Goal: Task Accomplishment & Management: Manage account settings

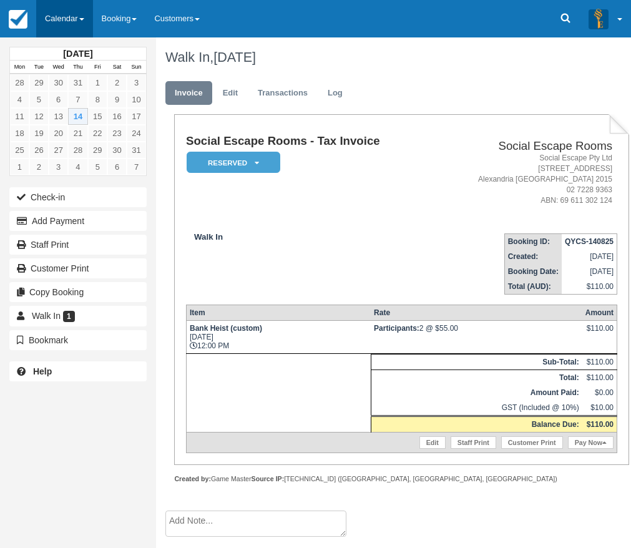
click at [64, 21] on link "Calendar" at bounding box center [64, 18] width 57 height 37
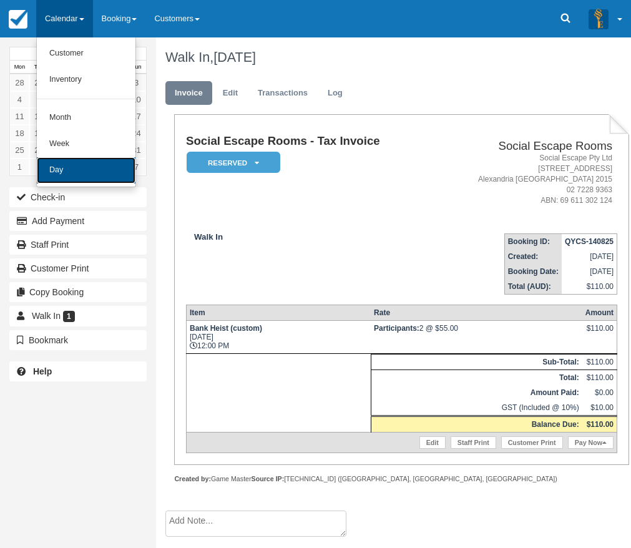
click at [73, 166] on link "Day" at bounding box center [86, 170] width 99 height 26
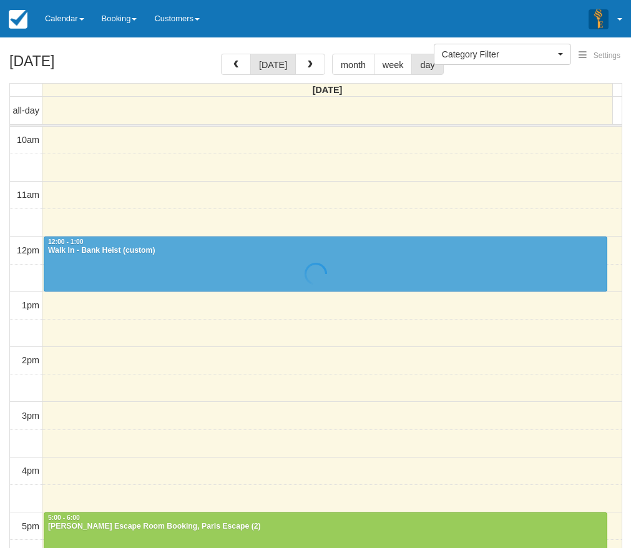
select select
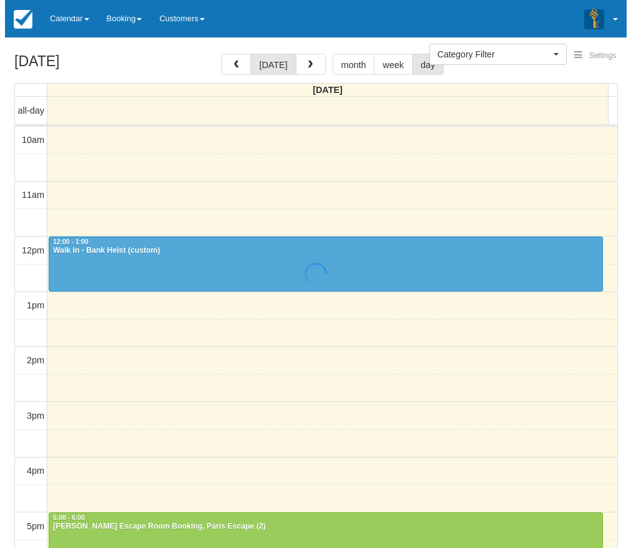
scroll to position [111, 0]
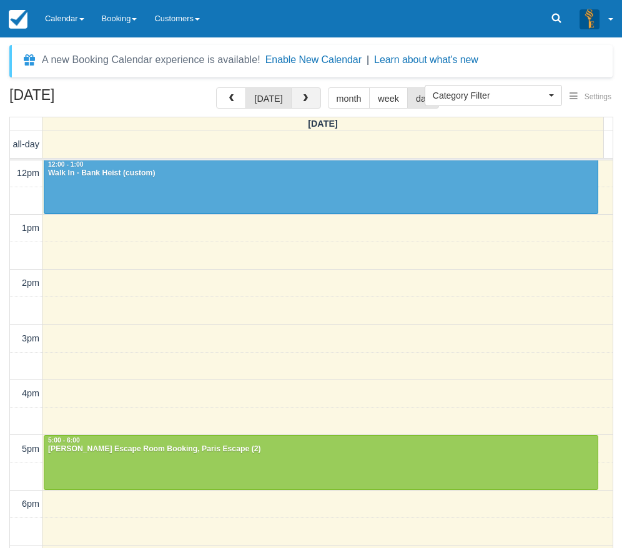
click at [302, 107] on button "button" at bounding box center [306, 97] width 30 height 21
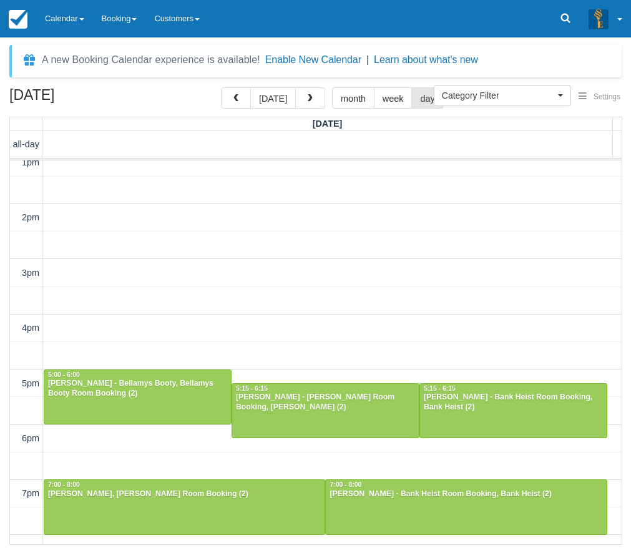
scroll to position [305, 0]
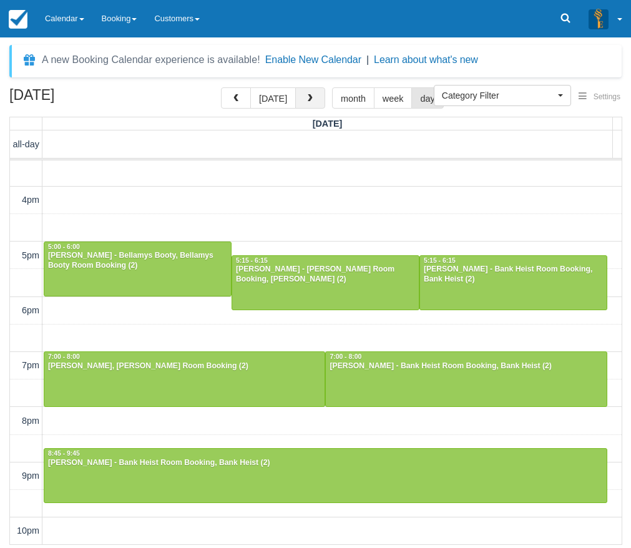
click at [317, 93] on button "button" at bounding box center [310, 97] width 30 height 21
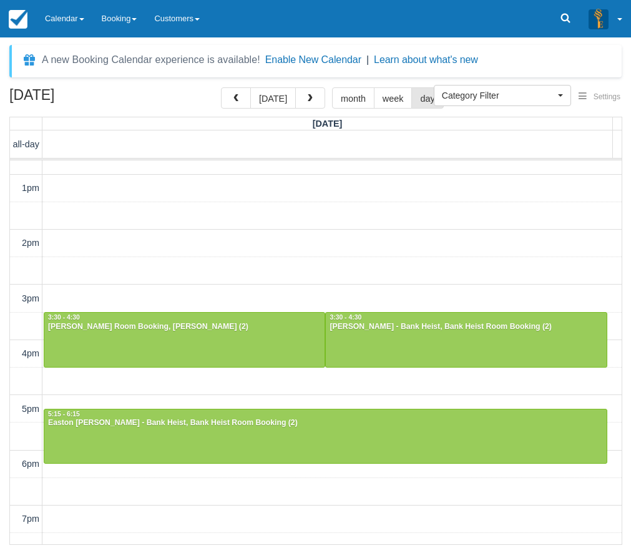
scroll to position [299, 0]
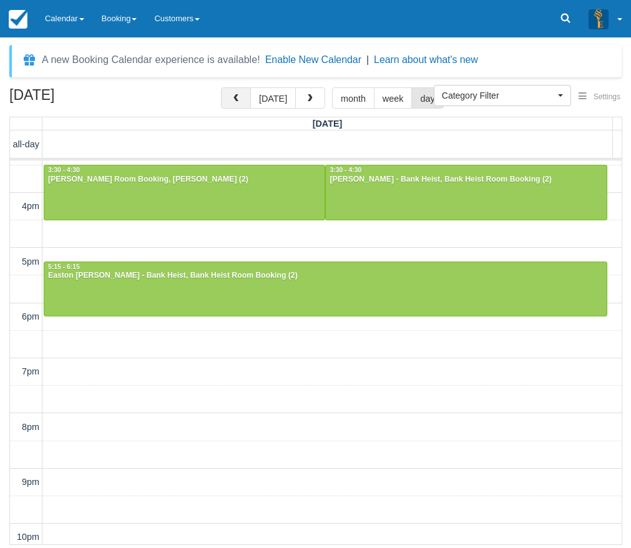
click at [240, 97] on span "button" at bounding box center [236, 98] width 9 height 9
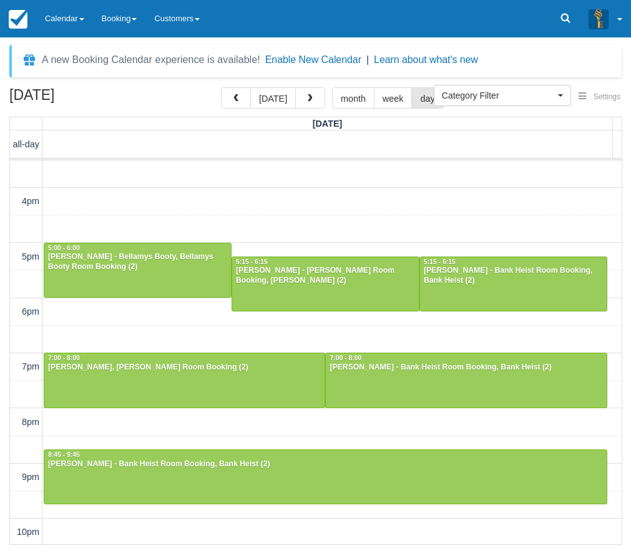
scroll to position [305, 0]
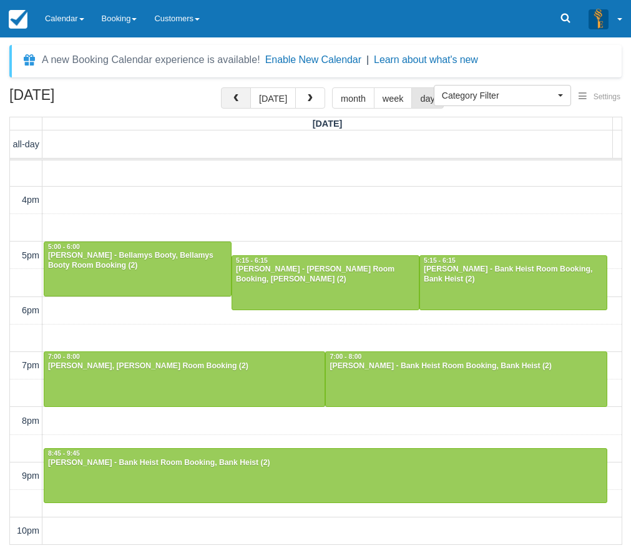
click at [245, 97] on button "button" at bounding box center [236, 97] width 30 height 21
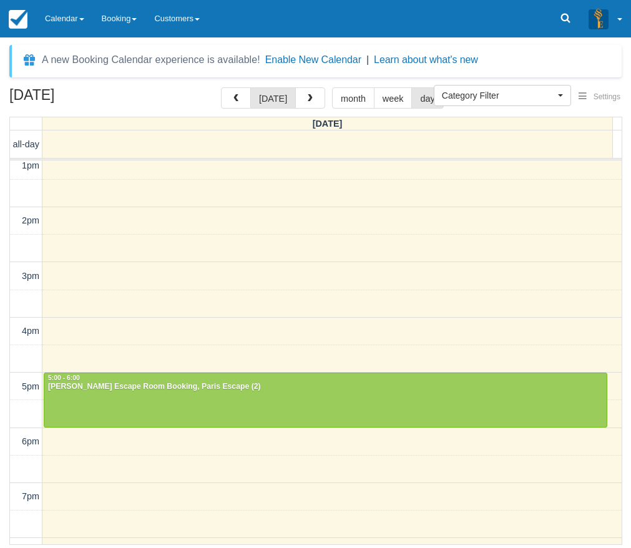
scroll to position [299, 0]
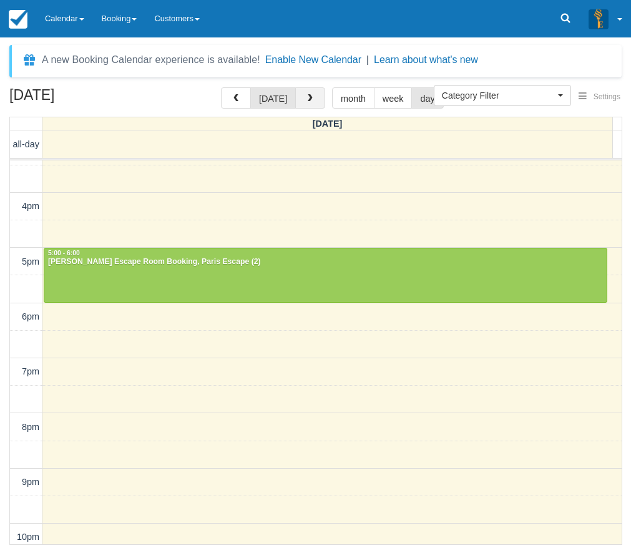
click at [312, 102] on button "button" at bounding box center [310, 97] width 30 height 21
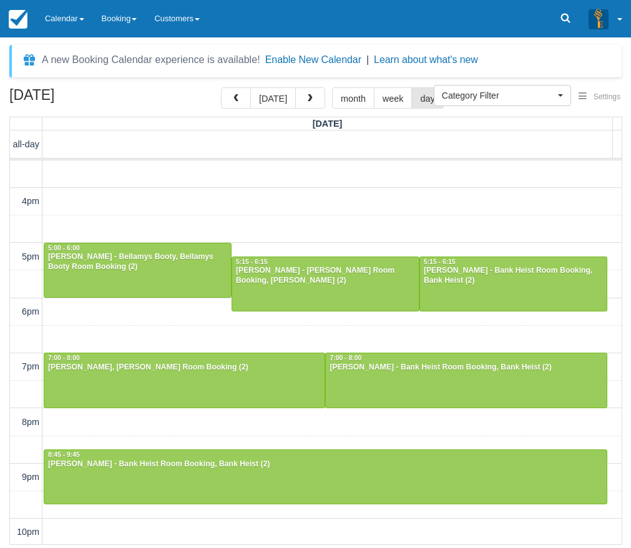
scroll to position [305, 0]
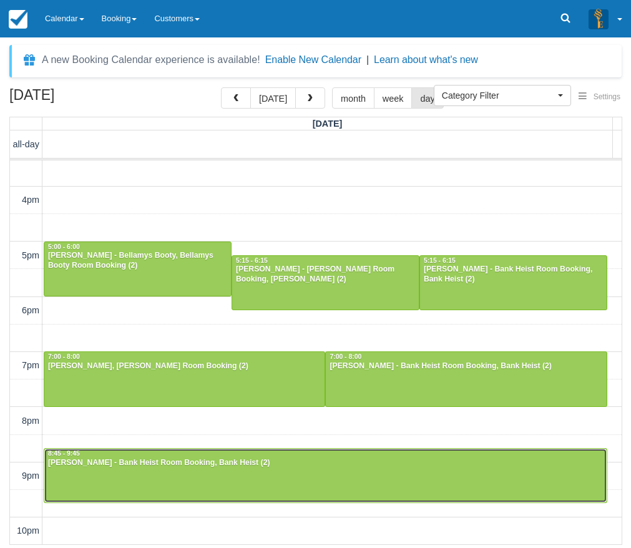
click at [84, 470] on div at bounding box center [325, 476] width 563 height 54
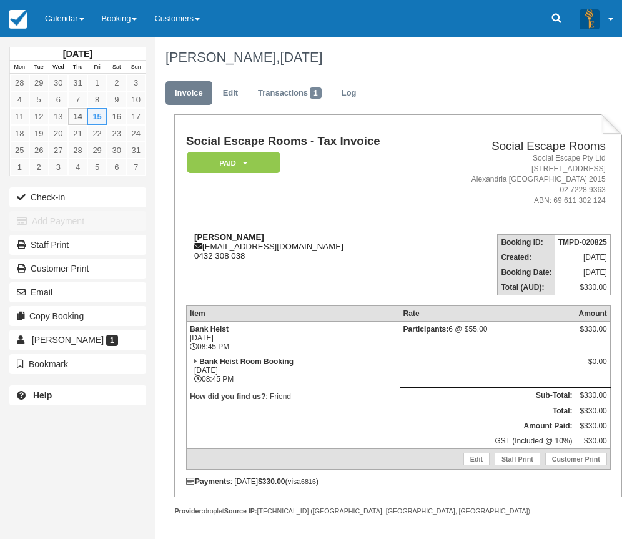
click at [348, 237] on div "[PERSON_NAME] [EMAIL_ADDRESS][DOMAIN_NAME] 0432 308 038" at bounding box center [308, 246] width 244 height 28
drag, startPoint x: 195, startPoint y: 235, endPoint x: 286, endPoint y: 240, distance: 90.7
click at [286, 240] on div "[PERSON_NAME] [EMAIL_ADDRESS][DOMAIN_NAME] 0432 308 038" at bounding box center [308, 246] width 244 height 28
click at [286, 240] on div "Terry Huynh tezo2000@hotmail.com 0432 308 038" at bounding box center [308, 246] width 244 height 28
drag, startPoint x: 187, startPoint y: 325, endPoint x: 234, endPoint y: 339, distance: 48.2
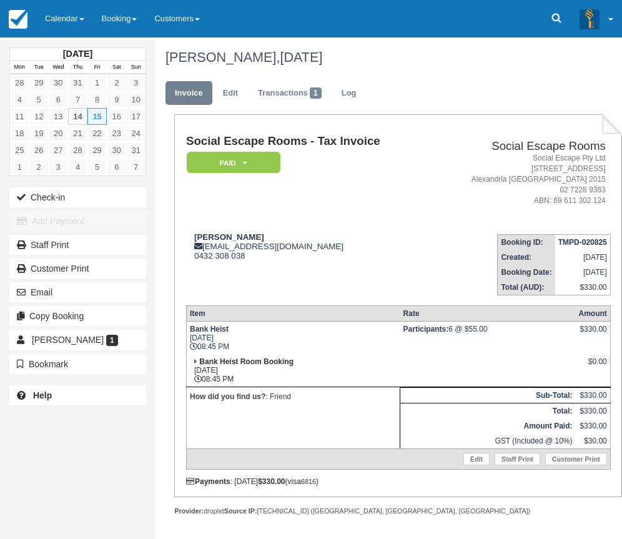
click at [234, 339] on td "Bank Heist Fri Aug 15, 2025 08:45 PM" at bounding box center [293, 337] width 214 height 33
click at [238, 355] on td "Bank Heist Room Booking Fri Aug 15, 2025 08:45 PM" at bounding box center [293, 370] width 214 height 33
drag, startPoint x: 206, startPoint y: 344, endPoint x: 238, endPoint y: 345, distance: 31.9
click at [238, 345] on td "Bank Heist Fri Aug 15, 2025 08:45 PM" at bounding box center [293, 337] width 214 height 33
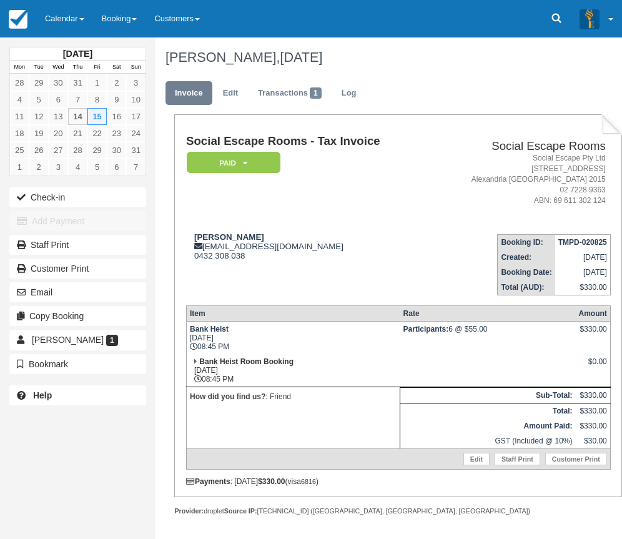
drag, startPoint x: 476, startPoint y: 331, endPoint x: 502, endPoint y: 333, distance: 26.3
click at [502, 333] on td "Participants: 6 @ $55.00" at bounding box center [487, 337] width 175 height 33
click at [471, 462] on link "Edit" at bounding box center [476, 459] width 26 height 12
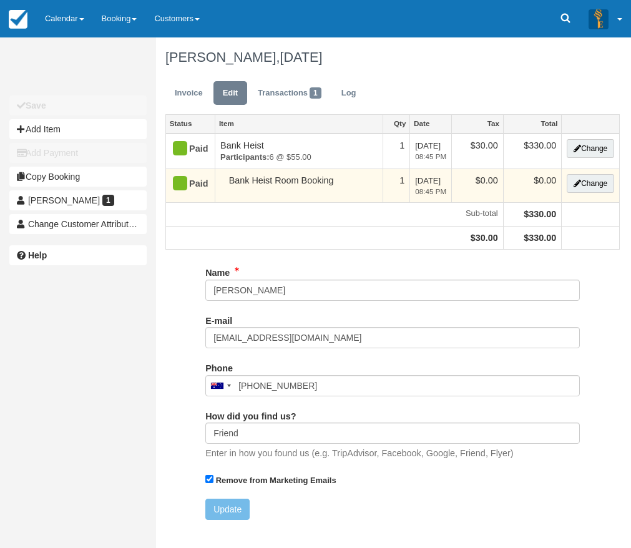
type input "0432 308 038"
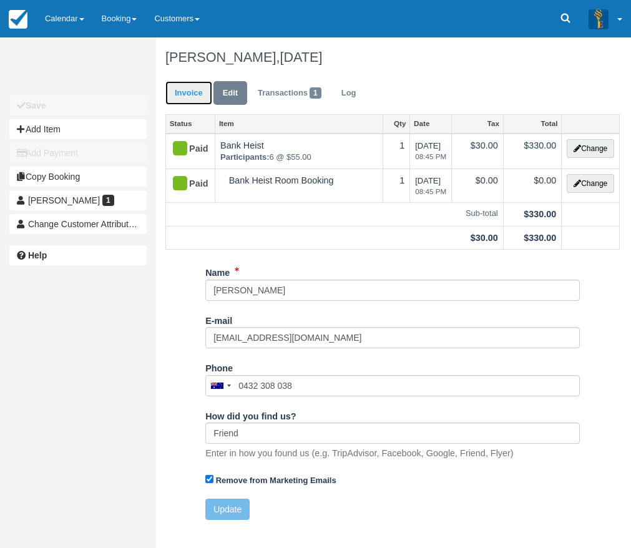
click at [200, 97] on link "Invoice" at bounding box center [189, 93] width 47 height 24
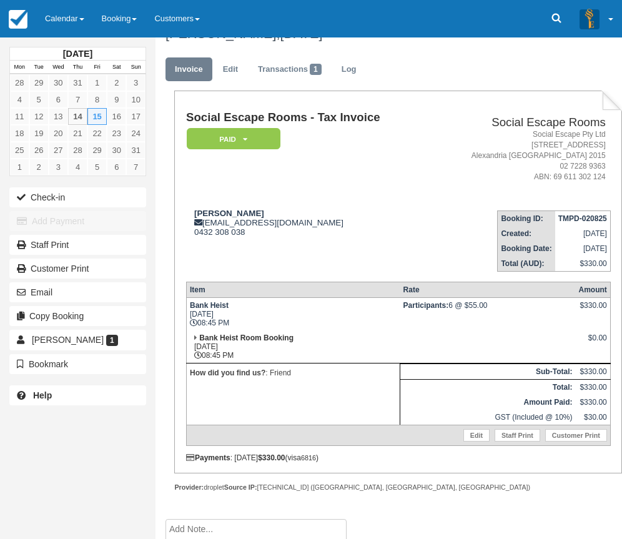
scroll to position [37, 0]
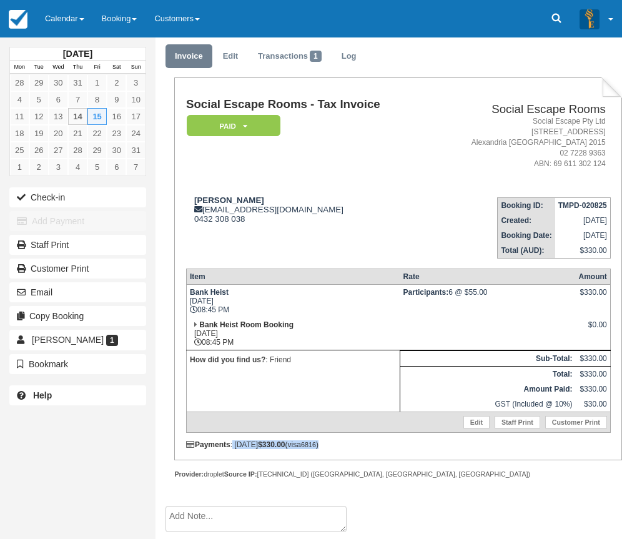
drag, startPoint x: 340, startPoint y: 448, endPoint x: 235, endPoint y: 446, distance: 105.0
click at [235, 446] on div "Payments : 02/08/2025 $330.00 (visa 6816 )" at bounding box center [398, 444] width 425 height 9
click at [476, 424] on link "Edit" at bounding box center [476, 422] width 26 height 12
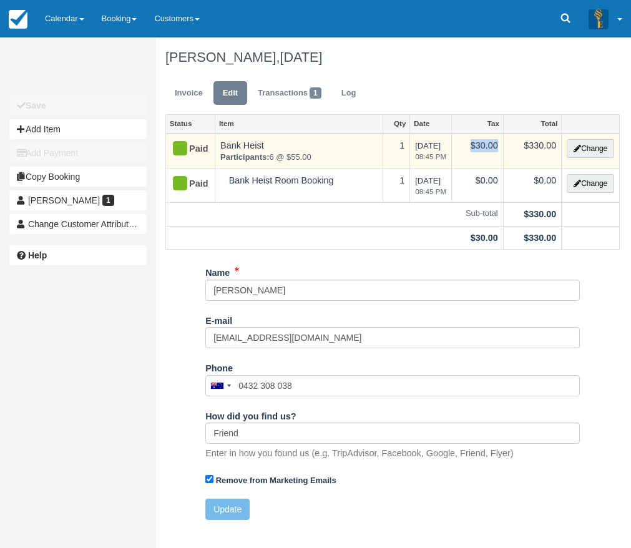
drag, startPoint x: 474, startPoint y: 144, endPoint x: 500, endPoint y: 147, distance: 25.9
click at [500, 147] on td "$30.00" at bounding box center [478, 152] width 52 height 36
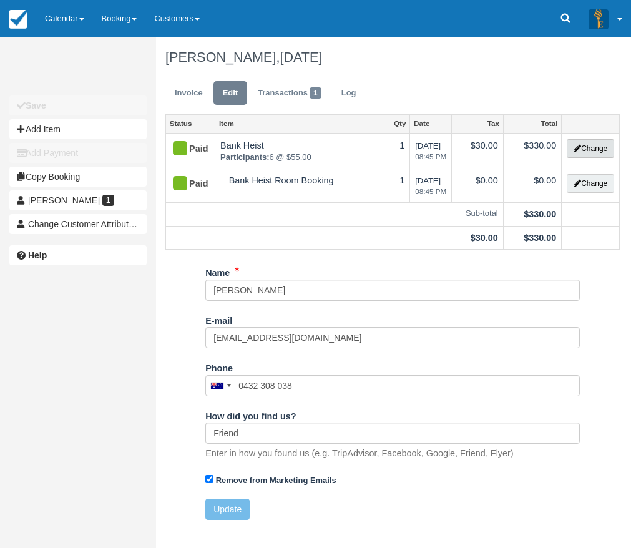
click at [591, 151] on button "Change" at bounding box center [590, 148] width 47 height 19
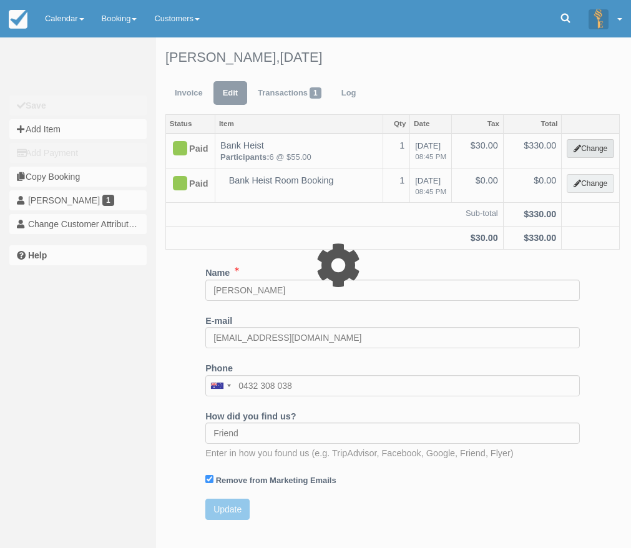
select select "2"
type input "330.00"
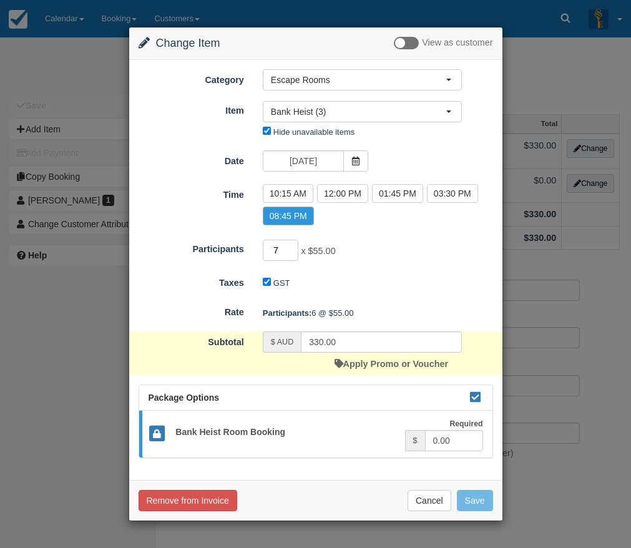
type input "7"
click at [295, 250] on input "7" at bounding box center [281, 250] width 36 height 21
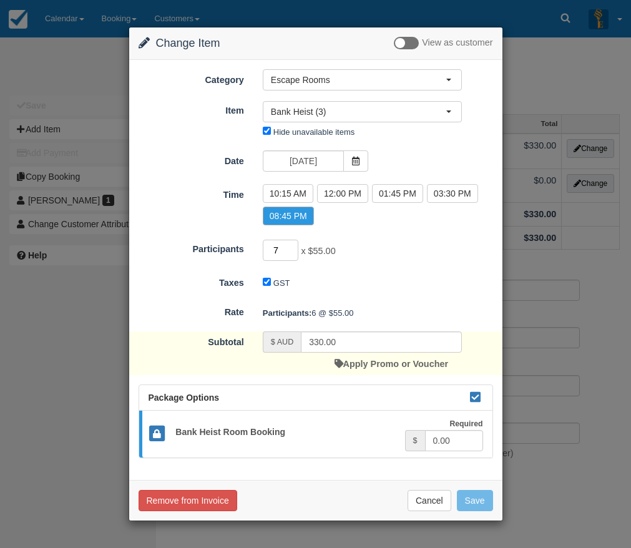
click at [293, 256] on input "7" at bounding box center [281, 250] width 36 height 21
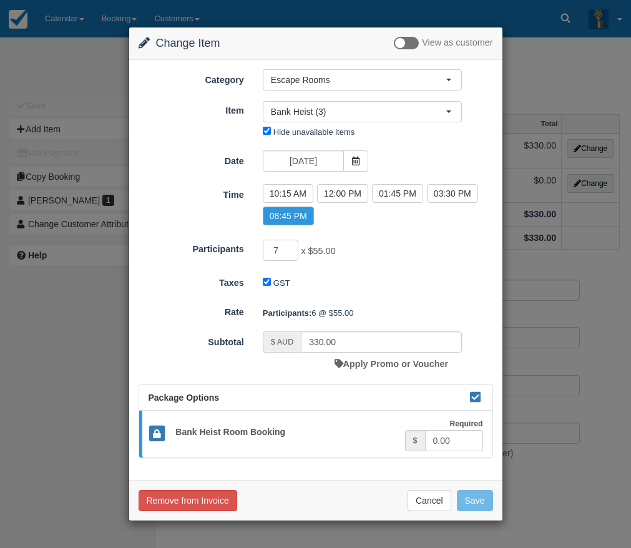
type input "385.00"
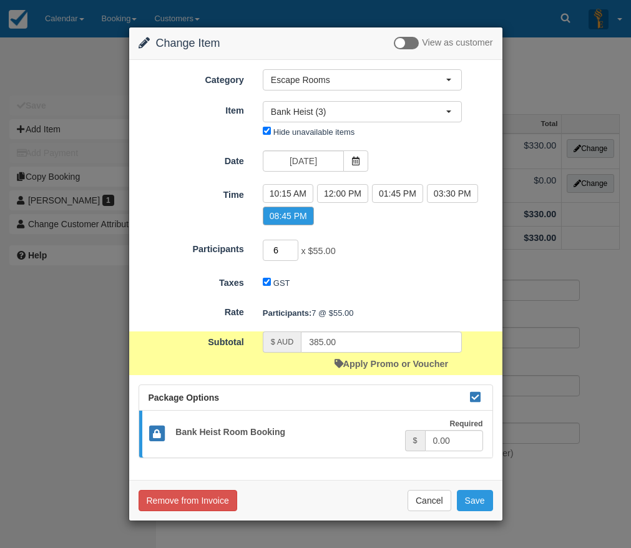
click at [295, 254] on input "6" at bounding box center [281, 250] width 36 height 21
type input "5"
click at [294, 254] on input "5" at bounding box center [281, 250] width 36 height 21
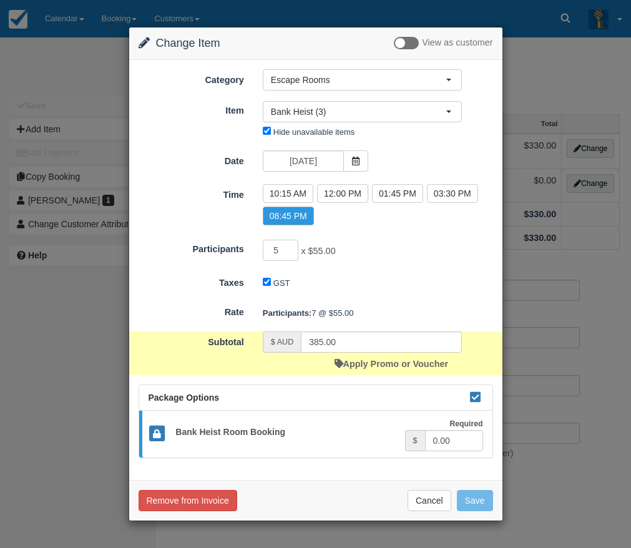
drag, startPoint x: 372, startPoint y: 267, endPoint x: 387, endPoint y: 282, distance: 21.2
click at [373, 267] on form "Category Escape Rooms Merchandise Game Resources Staff Resources Escape Rooms G…" at bounding box center [316, 263] width 355 height 389
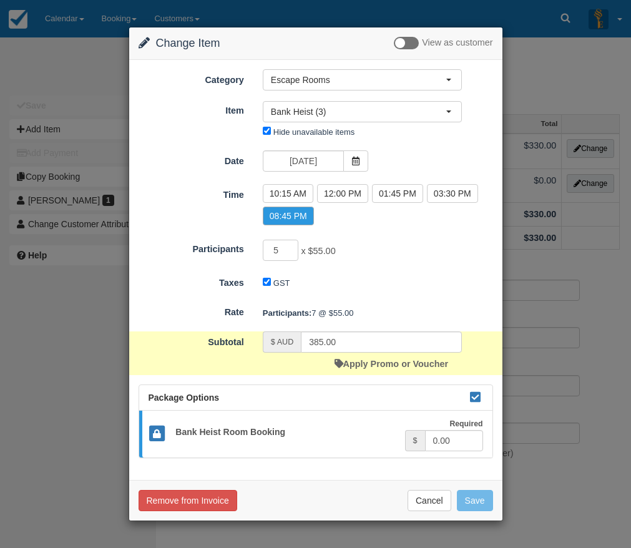
click at [388, 284] on div "GST" at bounding box center [363, 284] width 218 height 20
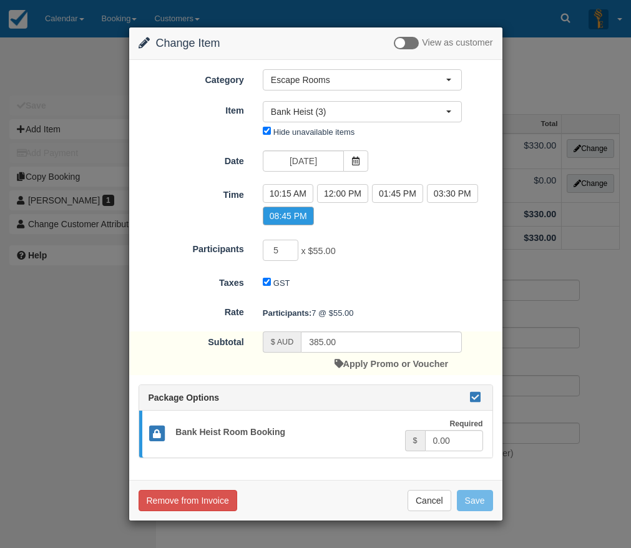
type input "275.00"
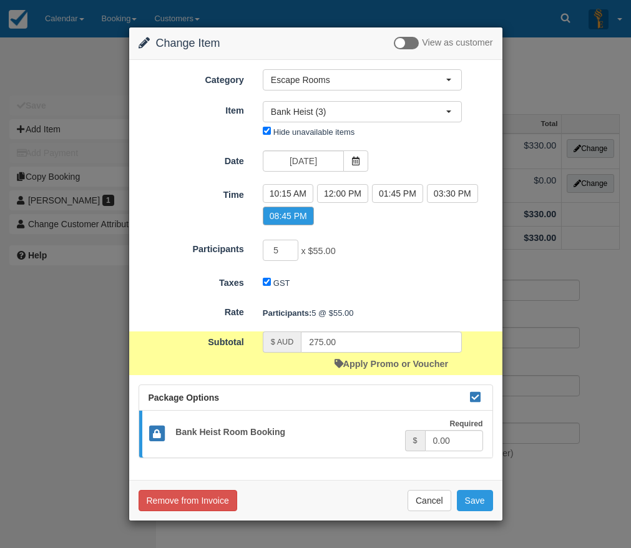
click at [347, 489] on div "Remove from Invoice Cancel Save" at bounding box center [315, 500] width 373 height 41
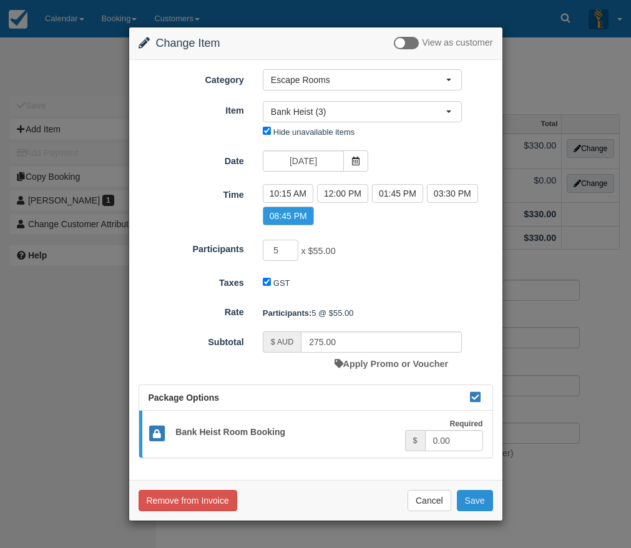
click at [462, 494] on button "Save" at bounding box center [475, 500] width 36 height 21
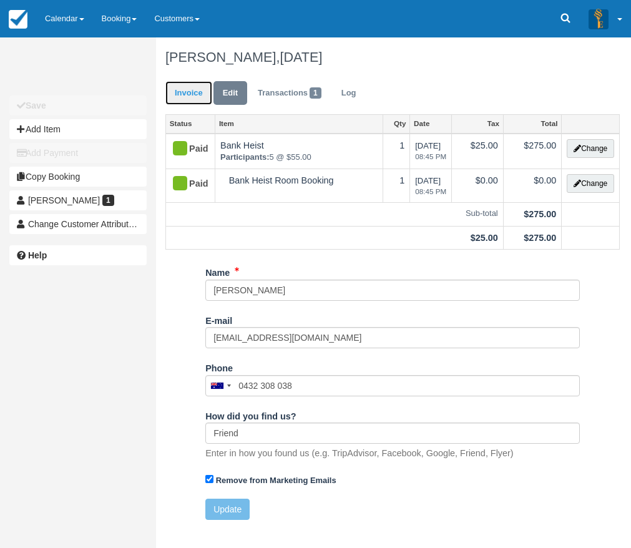
click at [185, 104] on link "Invoice" at bounding box center [189, 93] width 47 height 24
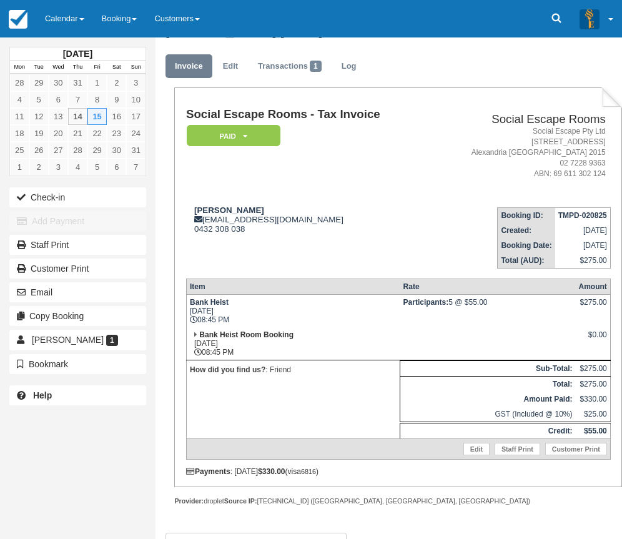
scroll to position [54, 0]
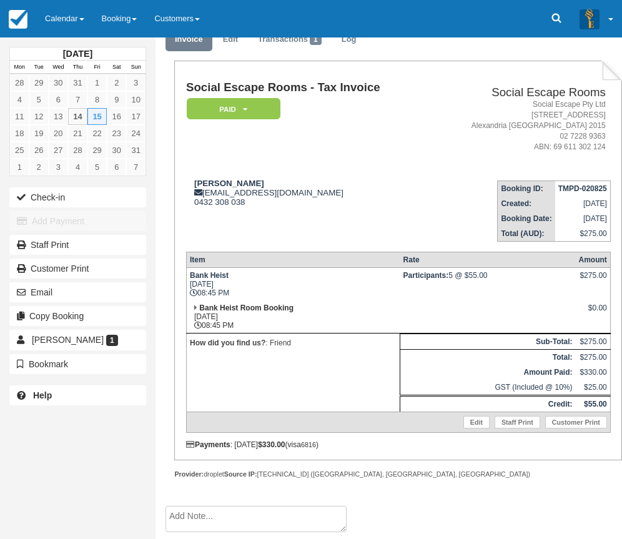
click at [276, 518] on textarea at bounding box center [256, 519] width 181 height 26
type textarea "V"
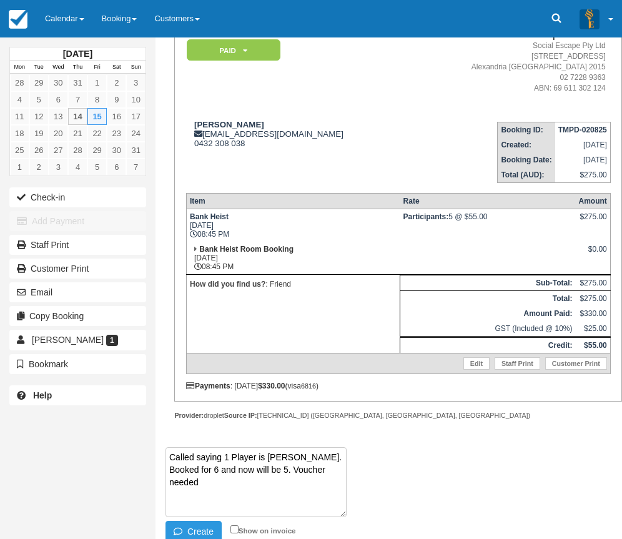
scroll to position [119, 0]
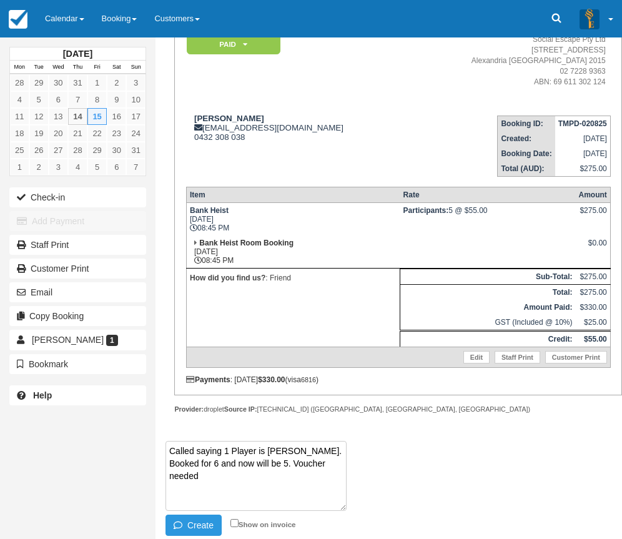
drag, startPoint x: 305, startPoint y: 466, endPoint x: 275, endPoint y: 465, distance: 30.0
click at [275, 465] on textarea "Called saying 1 Player is [PERSON_NAME]. Booked for 6 and now will be 5. Vouche…" at bounding box center [256, 476] width 181 height 70
type textarea "Called saying 1 Player is [PERSON_NAME]. Booked for 6 and now will be 5. Vouche…"
click at [206, 524] on button "Create" at bounding box center [194, 525] width 56 height 21
